Goal: Task Accomplishment & Management: Use online tool/utility

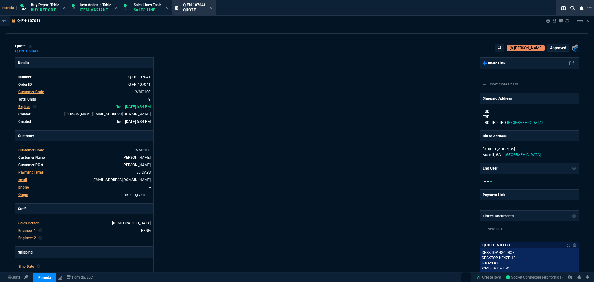
select select "1: BROV"
click at [210, 75] on div "Details Number Q-FN-107041 Order ID Q-FN-107041 Customer Code WMC100 Total Unit…" at bounding box center [156, 216] width 282 height 319
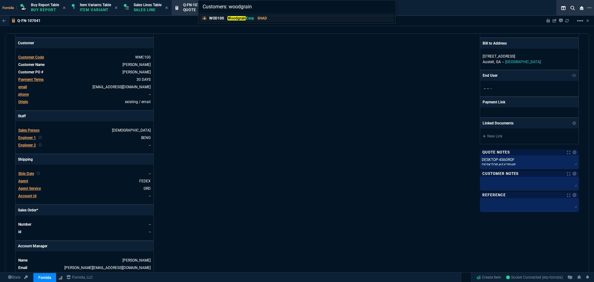
type input "Customers: woodgrain"
click at [260, 21] on p "SHAD" at bounding box center [262, 18] width 10 height 6
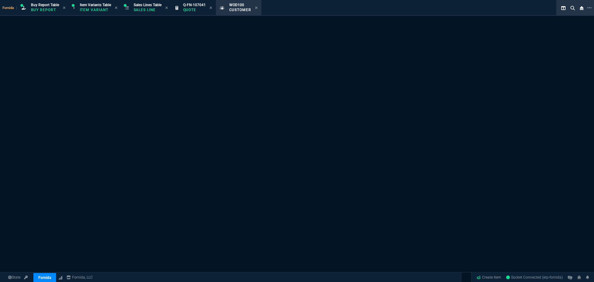
select select "1: quotes"
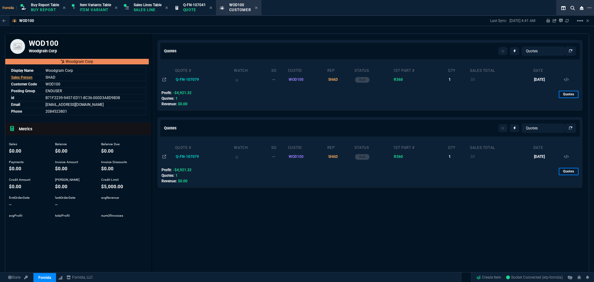
drag, startPoint x: 205, startPoint y: 46, endPoint x: 210, endPoint y: 45, distance: 5.8
click at [205, 46] on div "Quotes Quotes Sales Orders Sales Lines Sales Invoices" at bounding box center [370, 51] width 425 height 22
click at [194, 79] on td "Q-FN-107079" at bounding box center [204, 79] width 59 height 11
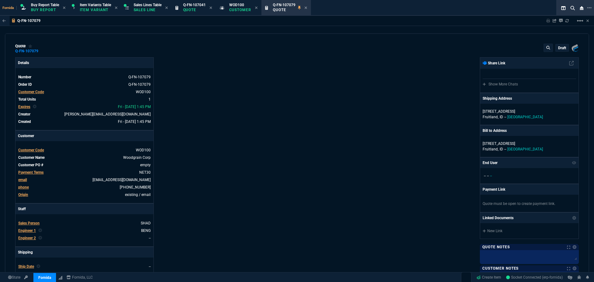
type input "-100"
type input "-4665"
type input "100"
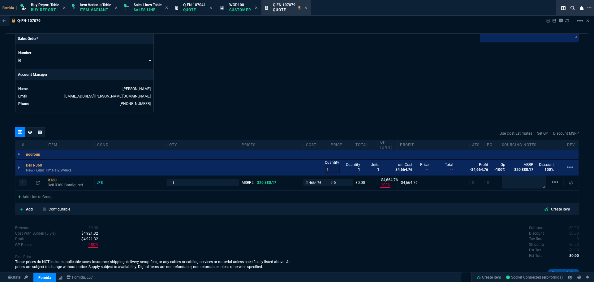
scroll to position [292, 0]
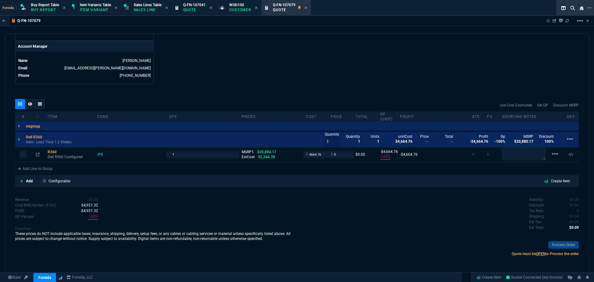
drag, startPoint x: 188, startPoint y: 11, endPoint x: 252, endPoint y: 16, distance: 64.5
click at [188, 11] on p "Quote" at bounding box center [194, 9] width 23 height 5
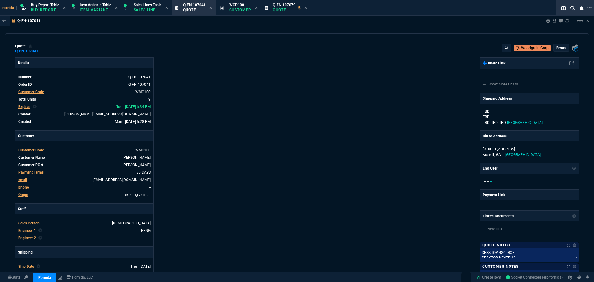
type input "0"
type input "17"
type input "100"
type input "20"
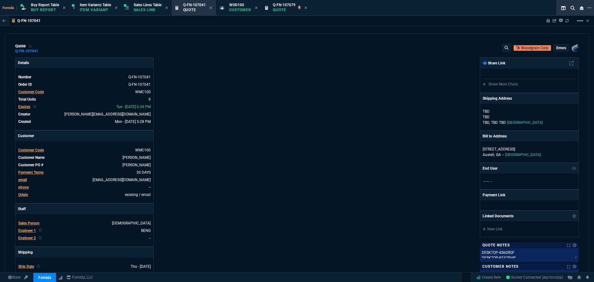
type input "125"
type input "40"
type input "100"
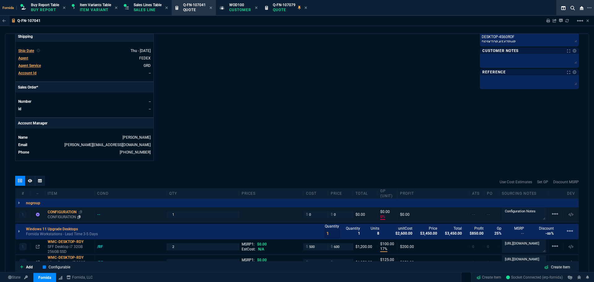
scroll to position [278, 0]
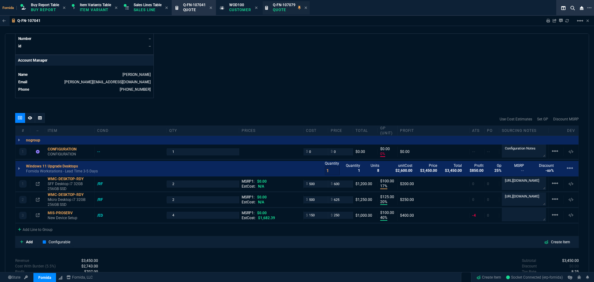
click at [286, 7] on span "Q-FN-107079" at bounding box center [284, 5] width 23 height 4
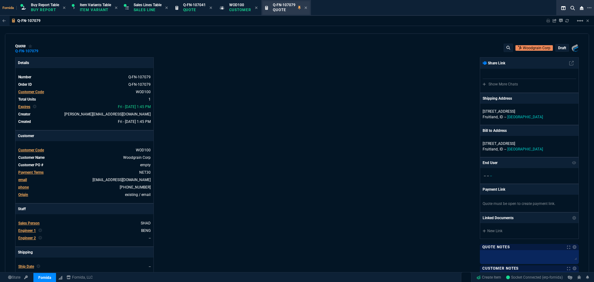
type input "-100"
type input "-4665"
type input "100"
click at [212, 7] on icon at bounding box center [210, 8] width 3 height 4
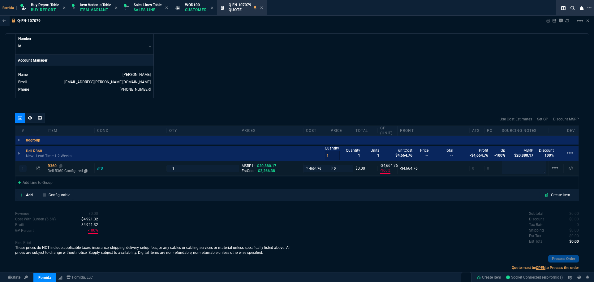
click at [58, 170] on p "Dell R360 Configured" at bounding box center [70, 170] width 44 height 5
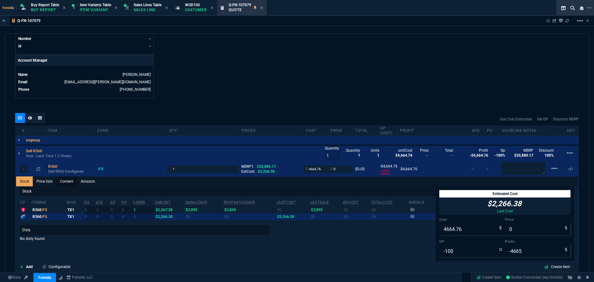
click at [65, 181] on link "Content" at bounding box center [66, 181] width 21 height 10
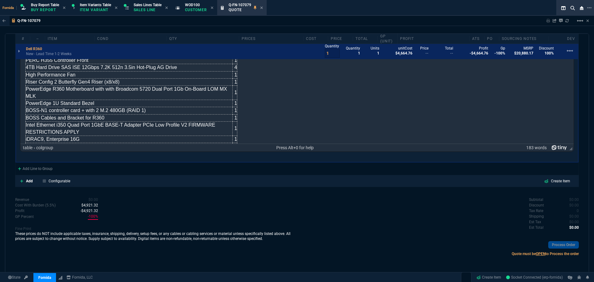
scroll to position [62, 0]
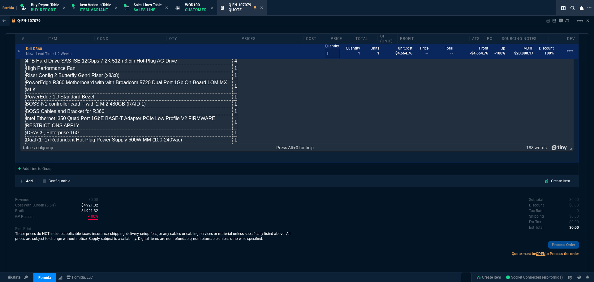
drag, startPoint x: 28, startPoint y: 62, endPoint x: 31, endPoint y: 68, distance: 6.6
click at [28, 62] on td "4TB Hard Drive SAS ISE 12Gbps 7.2K 512n 3.5in Hot-Plug AG Drive" at bounding box center [129, 61] width 207 height 7
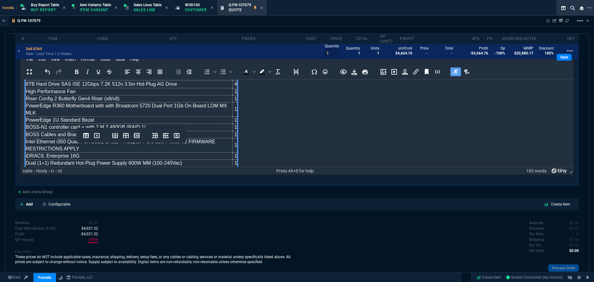
scroll to position [428, 0]
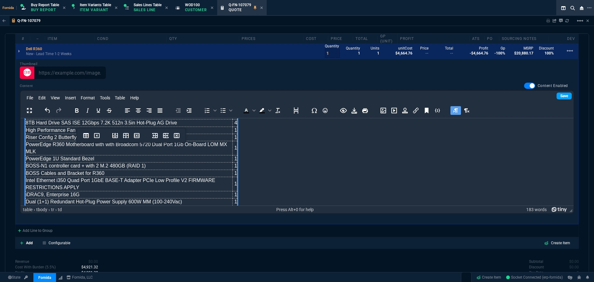
click at [562, 92] on link "Save" at bounding box center [563, 95] width 15 height 7
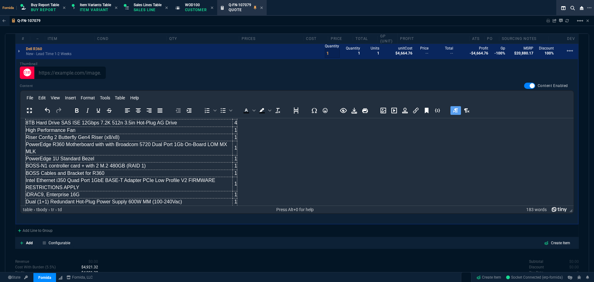
scroll to position [336, 0]
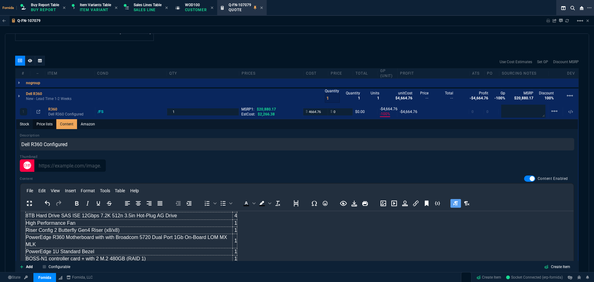
drag, startPoint x: 28, startPoint y: 128, endPoint x: 36, endPoint y: 127, distance: 7.4
click at [28, 128] on link "Stock" at bounding box center [24, 124] width 17 height 10
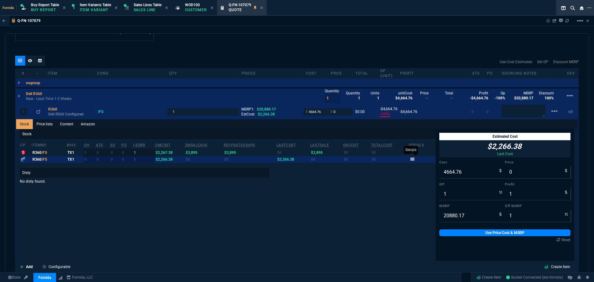
type input "-100"
type input "-4665"
type input "100"
click at [455, 217] on input "20880.17" at bounding box center [472, 215] width 66 height 12
paste input "1452.38"
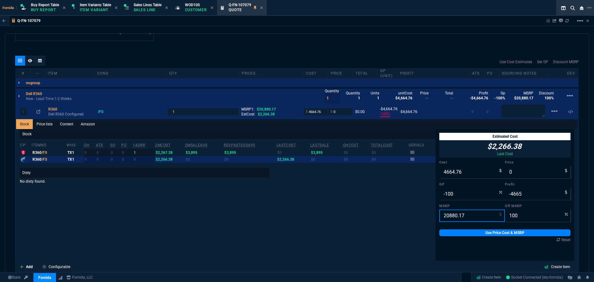
click at [457, 220] on input "20880.17" at bounding box center [472, 215] width 66 height 12
paste input "2303994"
drag, startPoint x: 450, startPoint y: 213, endPoint x: 375, endPoint y: 226, distance: 76.4
click at [450, 213] on input "20880.123039947" at bounding box center [472, 215] width 66 height 12
paste input "3039.94"
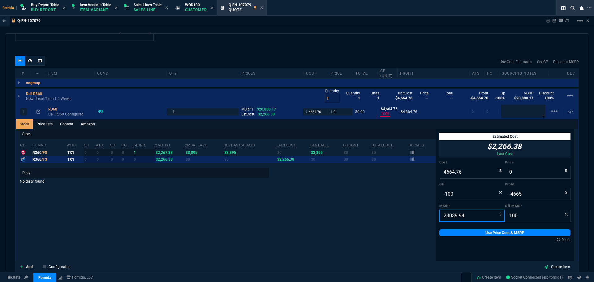
type input "23039.94"
drag, startPoint x: 458, startPoint y: 172, endPoint x: 477, endPoint y: 222, distance: 53.7
click at [458, 172] on input "4664.76" at bounding box center [472, 172] width 66 height 12
paste input "5147.2"
type input "5147.26"
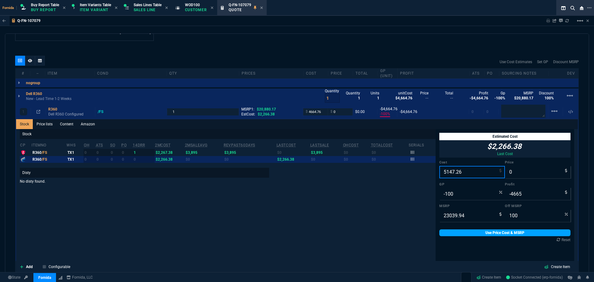
type input "-5147"
type input "5147.26"
click at [475, 235] on link "Use Price Cost & MSRP" at bounding box center [504, 232] width 131 height 7
type input "5147.26"
click at [472, 234] on link "Use Price Cost & MSRP" at bounding box center [504, 232] width 131 height 7
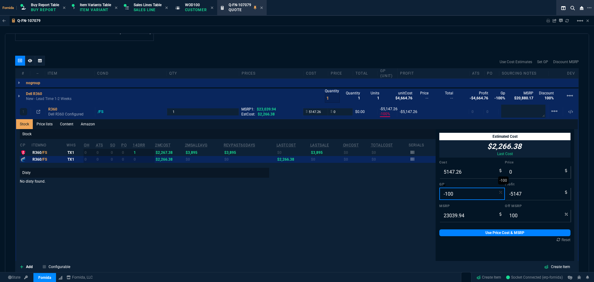
click at [451, 197] on input "-100" at bounding box center [472, 193] width 66 height 12
click at [510, 214] on input "100" at bounding box center [538, 215] width 66 height 12
type input "7"
type input "21427.1442"
type input "70"
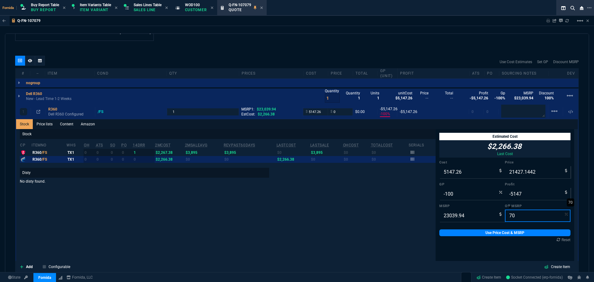
type input "6911.982"
type input "26"
type input "1765"
type input "70"
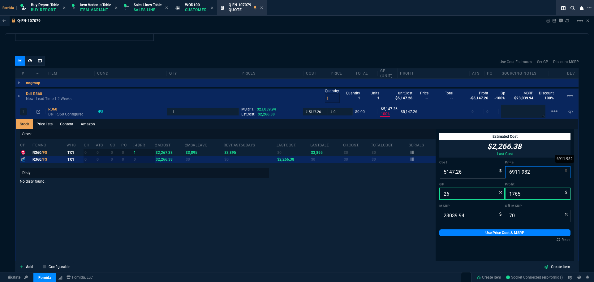
click at [522, 172] on input "6911.982" at bounding box center [538, 172] width 66 height 12
type input "6"
type input "-85688"
type input "-5141"
type input "100"
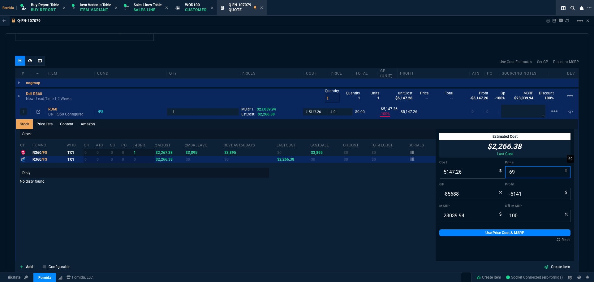
type input "694"
type input "-642"
type input "-4453"
type input "6945"
type input "70"
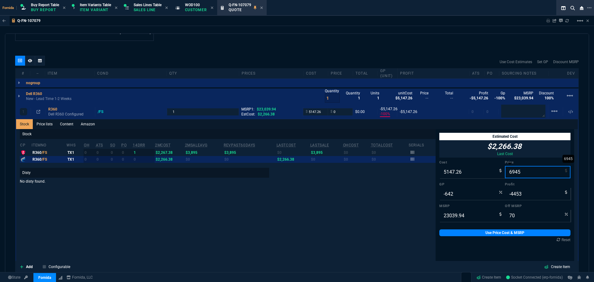
type input "26"
type input "1798"
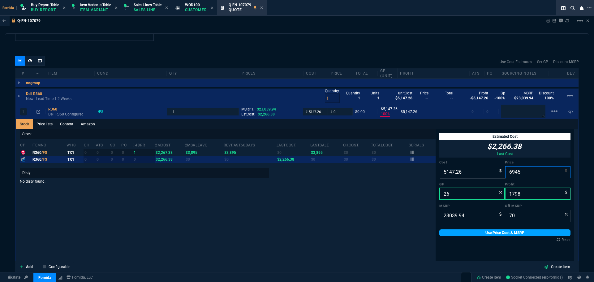
type input "6945"
click at [503, 231] on link "Use Price Cost & MSRP" at bounding box center [504, 232] width 131 height 7
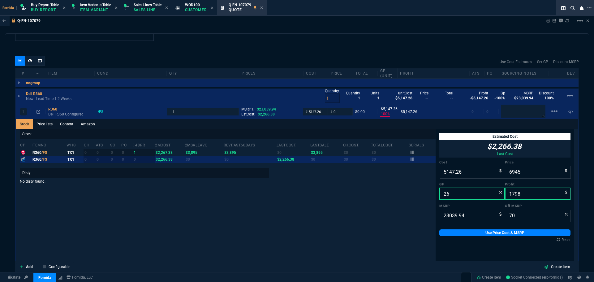
type input "6945"
click at [54, 112] on p "Dell R360 Configured" at bounding box center [70, 114] width 44 height 5
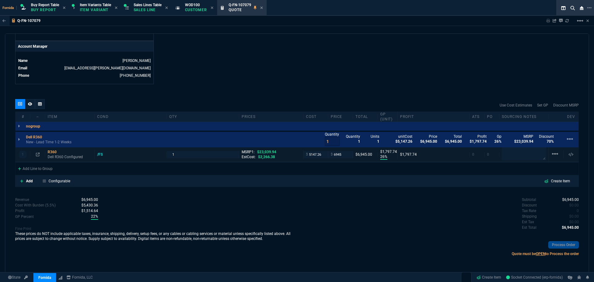
scroll to position [292, 0]
click at [533, 160] on textarea at bounding box center [524, 153] width 44 height 13
paste textarea "Arrow Quote#: SWS16090930-V5"
type textarea "Arrow Quote#: SWS16090930-V5"
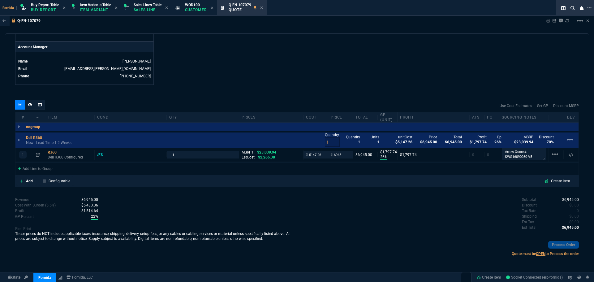
scroll to position [5, 0]
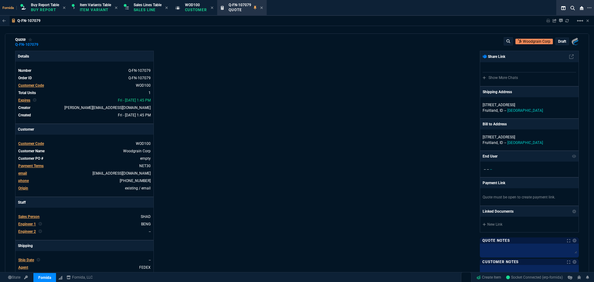
scroll to position [0, 0]
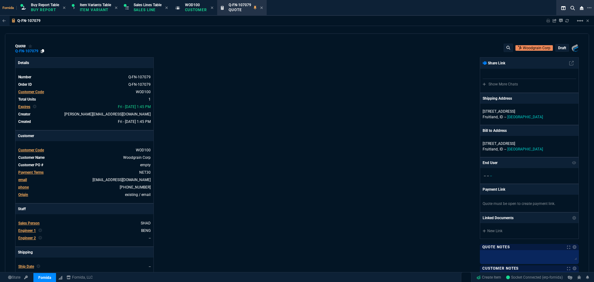
click at [43, 52] on icon at bounding box center [42, 51] width 3 height 4
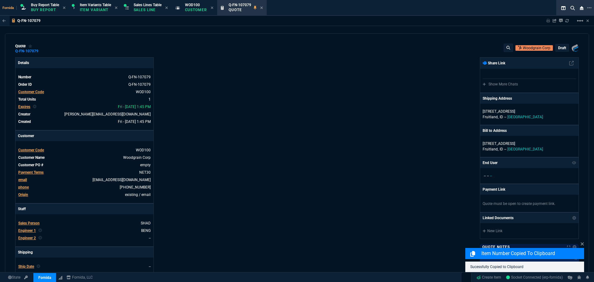
drag, startPoint x: 138, startPoint y: 10, endPoint x: 225, endPoint y: 15, distance: 86.8
click at [138, 10] on p "Sales Line" at bounding box center [148, 9] width 28 height 5
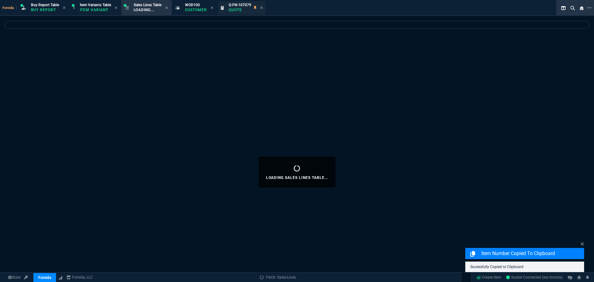
click at [213, 9] on icon at bounding box center [212, 8] width 3 height 4
select select
